Goal: Task Accomplishment & Management: Use online tool/utility

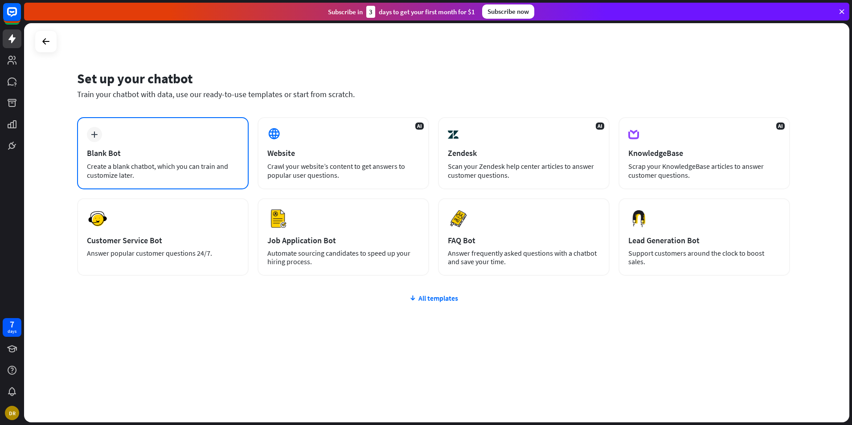
click at [142, 159] on div "plus Blank Bot Create a blank chatbot, which you can train and customize later." at bounding box center [163, 153] width 172 height 72
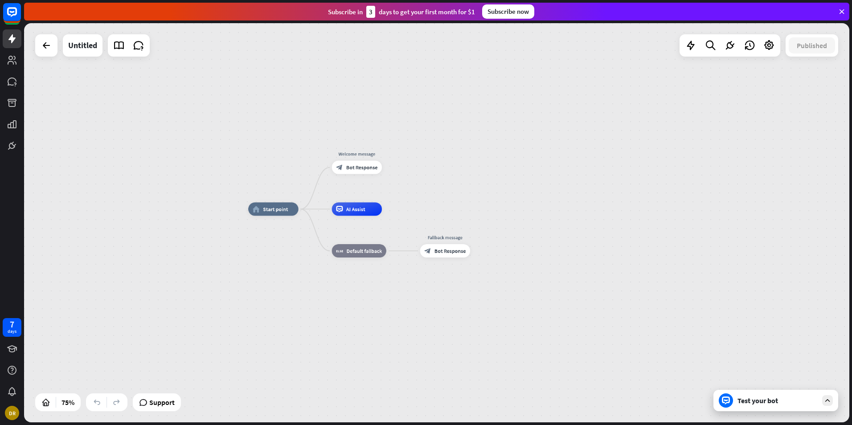
click at [826, 401] on icon at bounding box center [828, 401] width 8 height 8
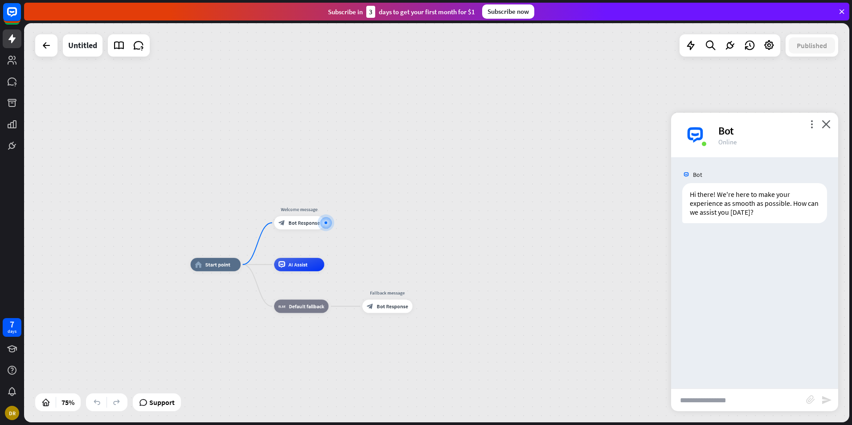
click at [683, 399] on input "text" at bounding box center [738, 400] width 135 height 22
click at [696, 403] on input "text" at bounding box center [738, 400] width 135 height 22
paste input "**********"
type input "**********"
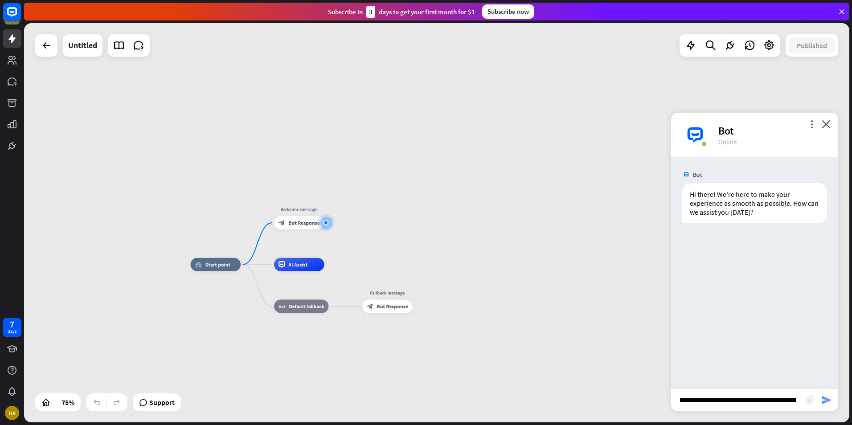
scroll to position [0, 0]
click at [824, 395] on icon "send" at bounding box center [827, 400] width 11 height 11
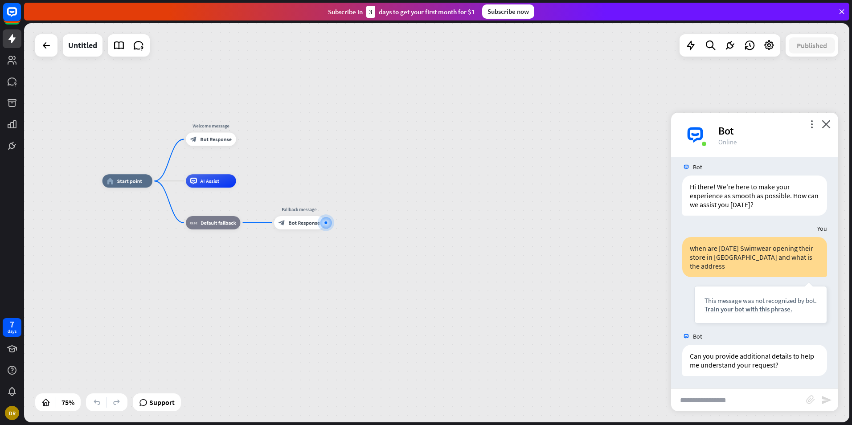
scroll to position [8, 0]
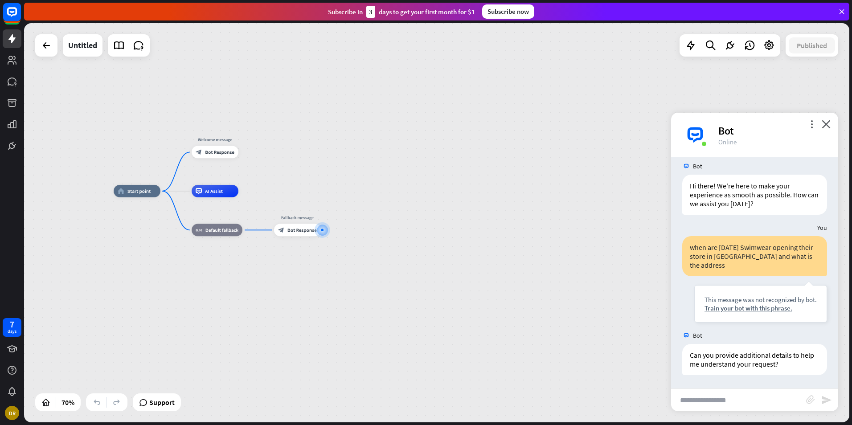
click at [703, 401] on input "text" at bounding box center [738, 400] width 135 height 22
click at [44, 46] on icon at bounding box center [46, 45] width 11 height 11
